Goal: Obtain resource: Obtain resource

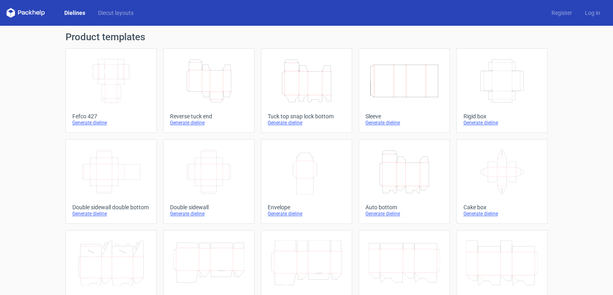
click at [284, 101] on icon "Height Depth Width" at bounding box center [306, 80] width 71 height 45
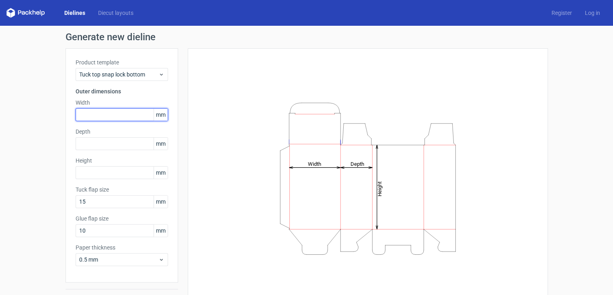
click at [95, 117] on input "text" at bounding box center [122, 114] width 92 height 13
type input "41"
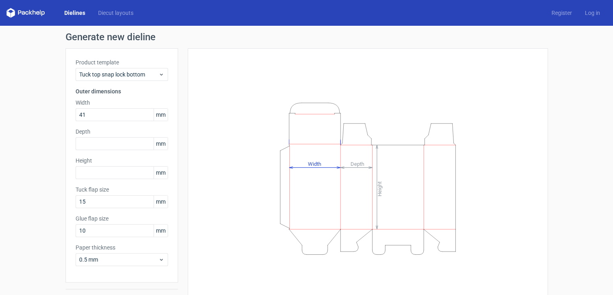
click at [105, 133] on label "Depth" at bounding box center [122, 131] width 92 height 8
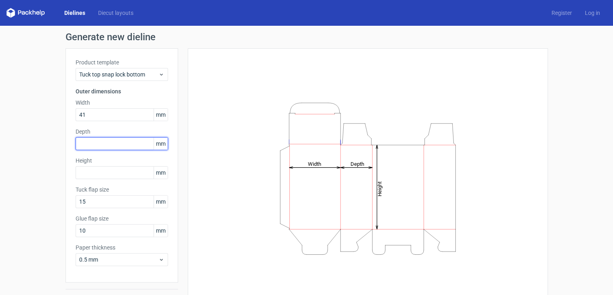
click at [105, 141] on input "text" at bounding box center [122, 143] width 92 height 13
type input "41"
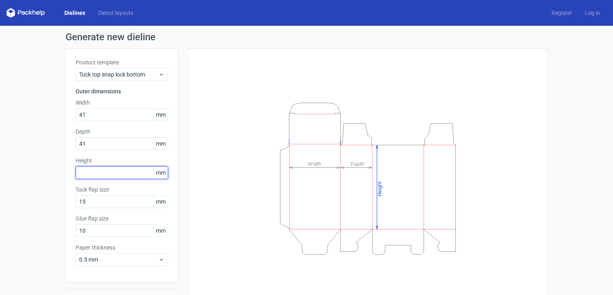
click at [99, 173] on input "text" at bounding box center [122, 172] width 92 height 13
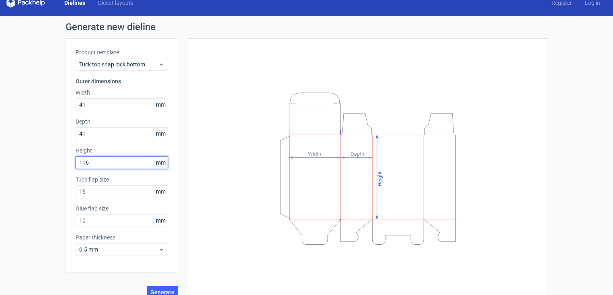
scroll to position [20, 0]
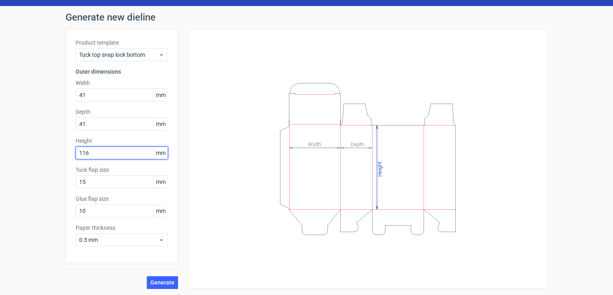
type input "116"
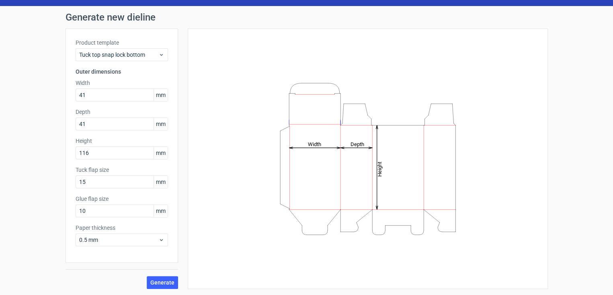
click at [156, 288] on div "Generate new dieline Product template Tuck top snap lock bottom Outer dimension…" at bounding box center [306, 150] width 613 height 289
click at [160, 282] on span "Generate" at bounding box center [162, 282] width 24 height 6
